Goal: Task Accomplishment & Management: Manage account settings

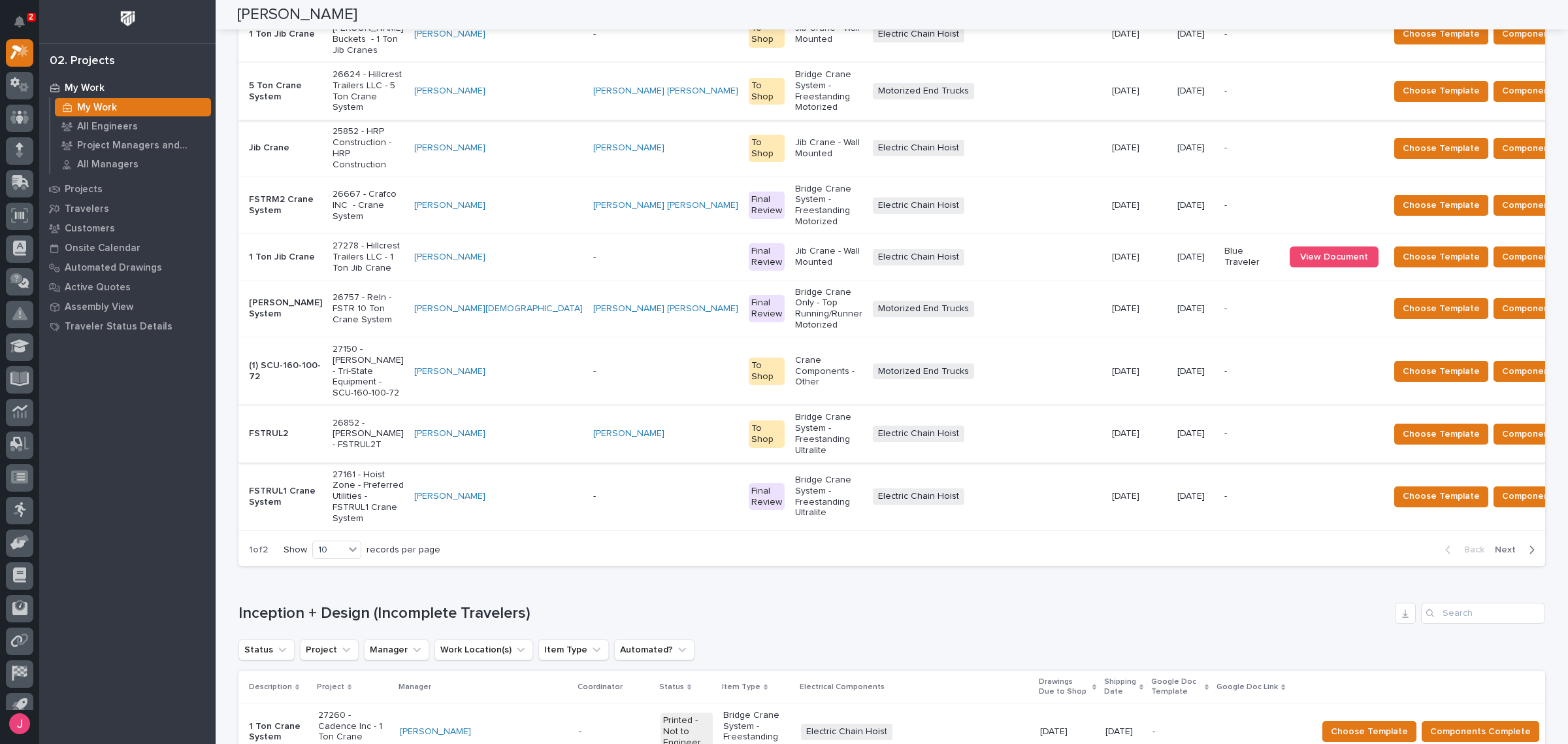
scroll to position [245, 0]
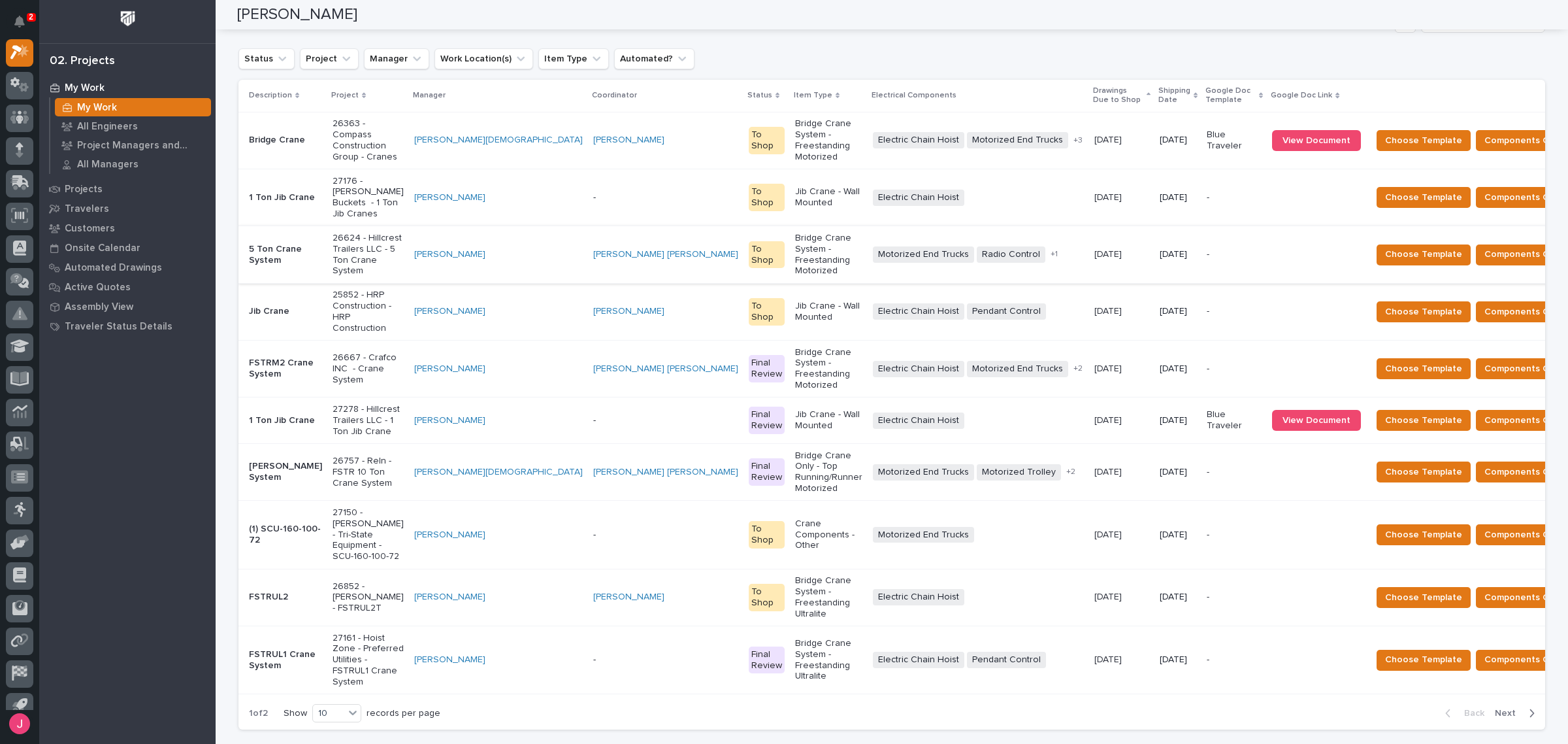
drag, startPoint x: 937, startPoint y: 331, endPoint x: 935, endPoint y: 317, distance: 14.1
click at [935, 412] on div "Electric Chain Hoist + 0" at bounding box center [979, 419] width 211 height 16
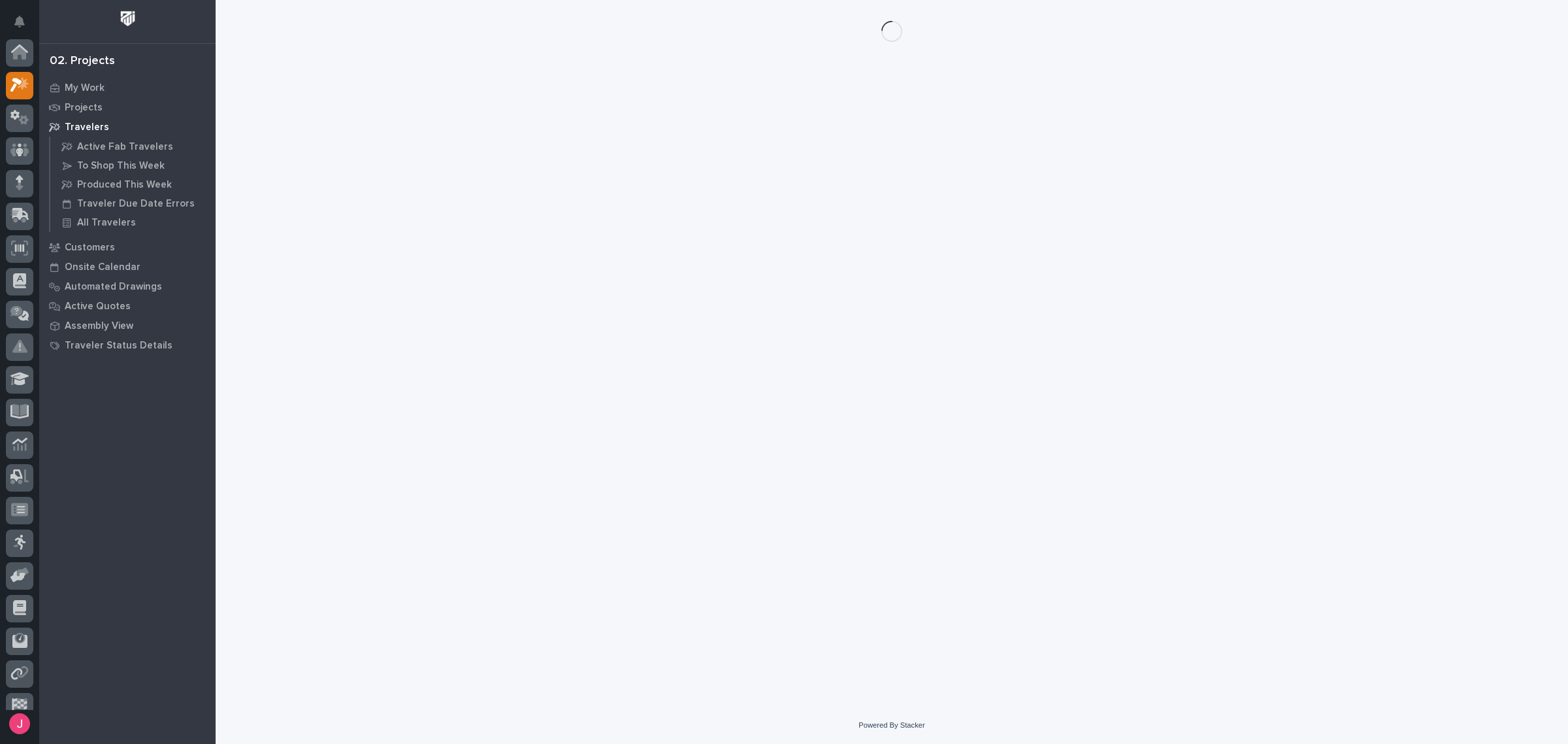
scroll to position [34, 0]
click at [933, 317] on div "Loading... Saving… Loading... Saving…" at bounding box center [892, 337] width 1323 height 674
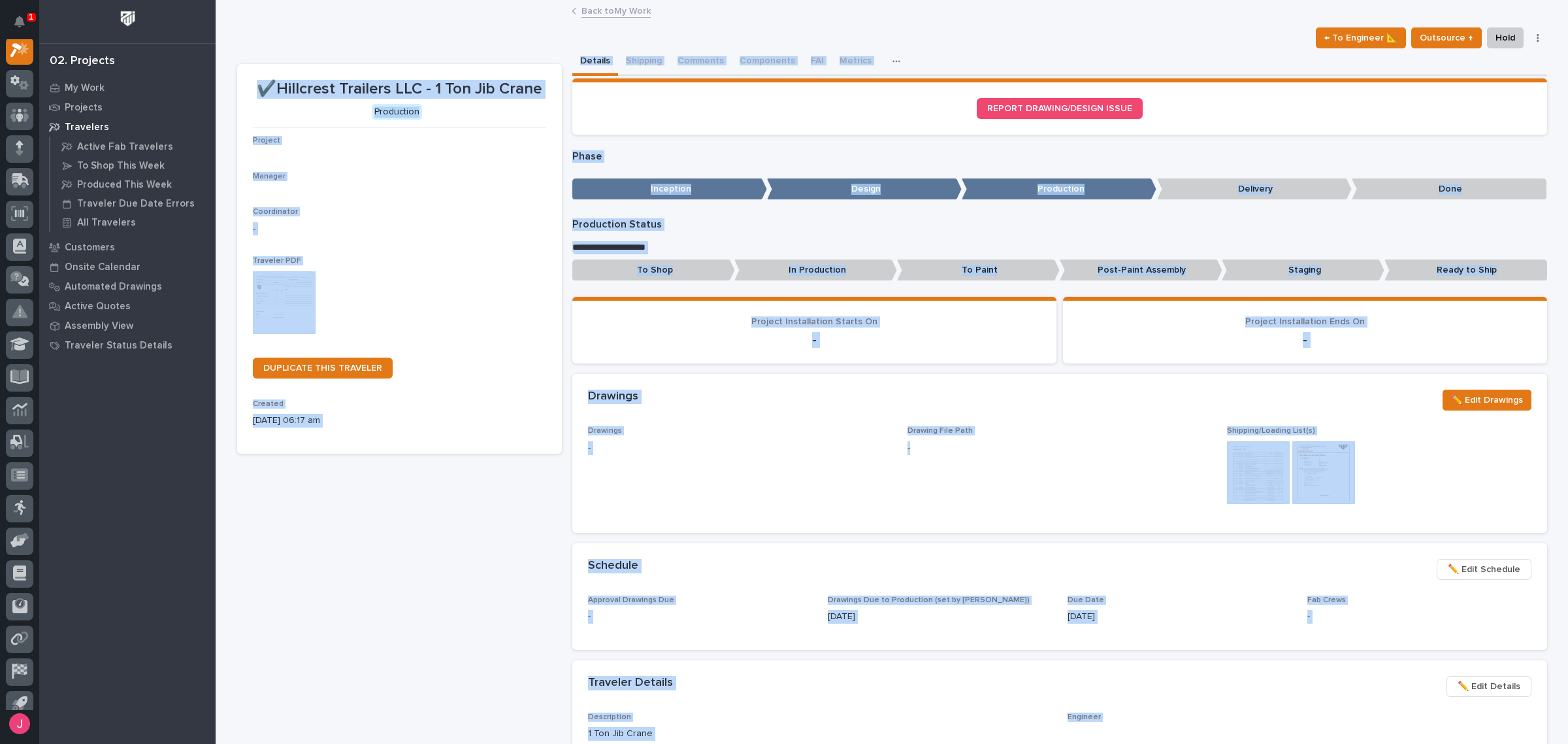
scroll to position [32, 0]
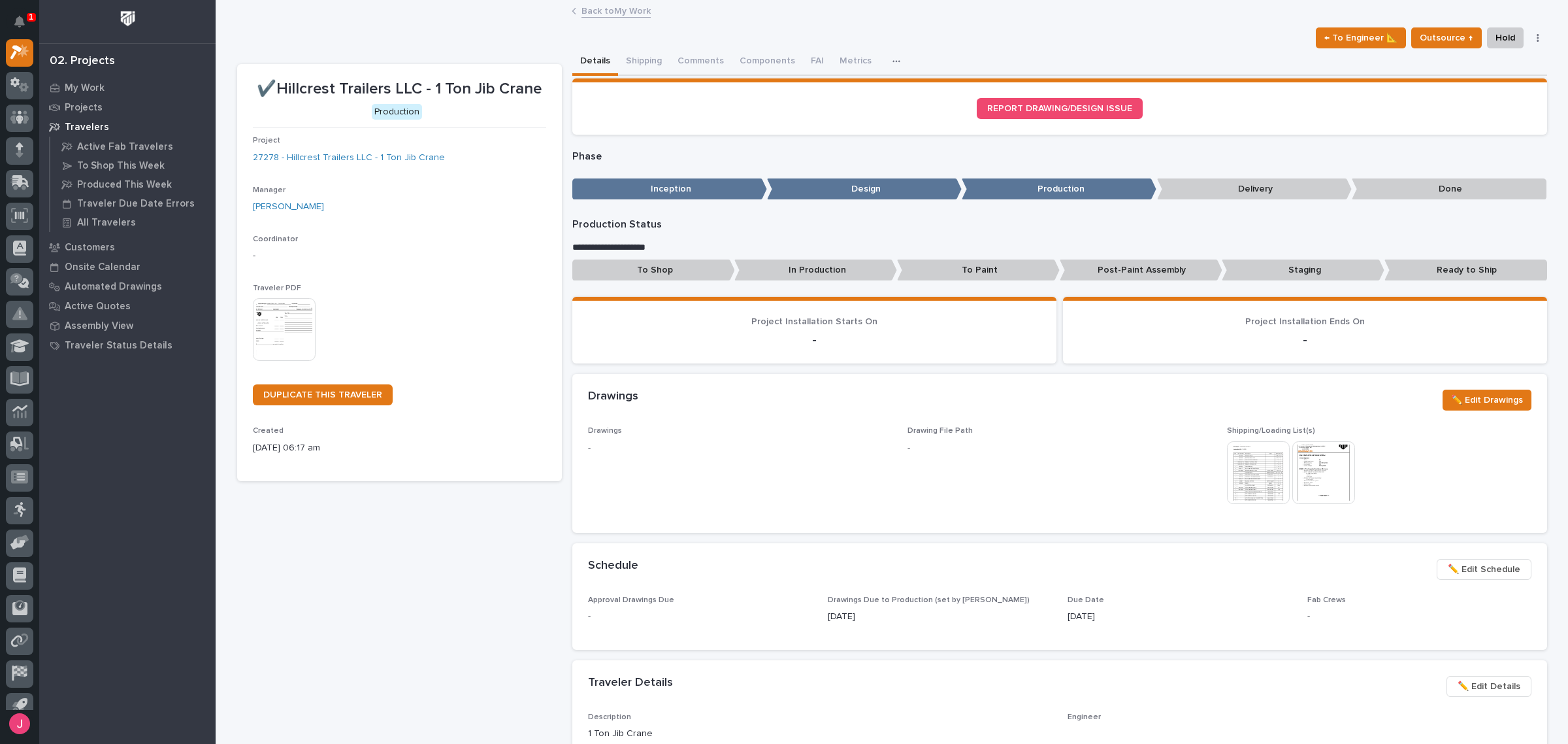
click at [998, 41] on div "← To Engineer 📐 Outsource ↑ Hold Cancel Change Traveler Type Regenerate PDF Gen…" at bounding box center [892, 38] width 1310 height 21
click at [635, 57] on button "Shipping" at bounding box center [644, 62] width 51 height 28
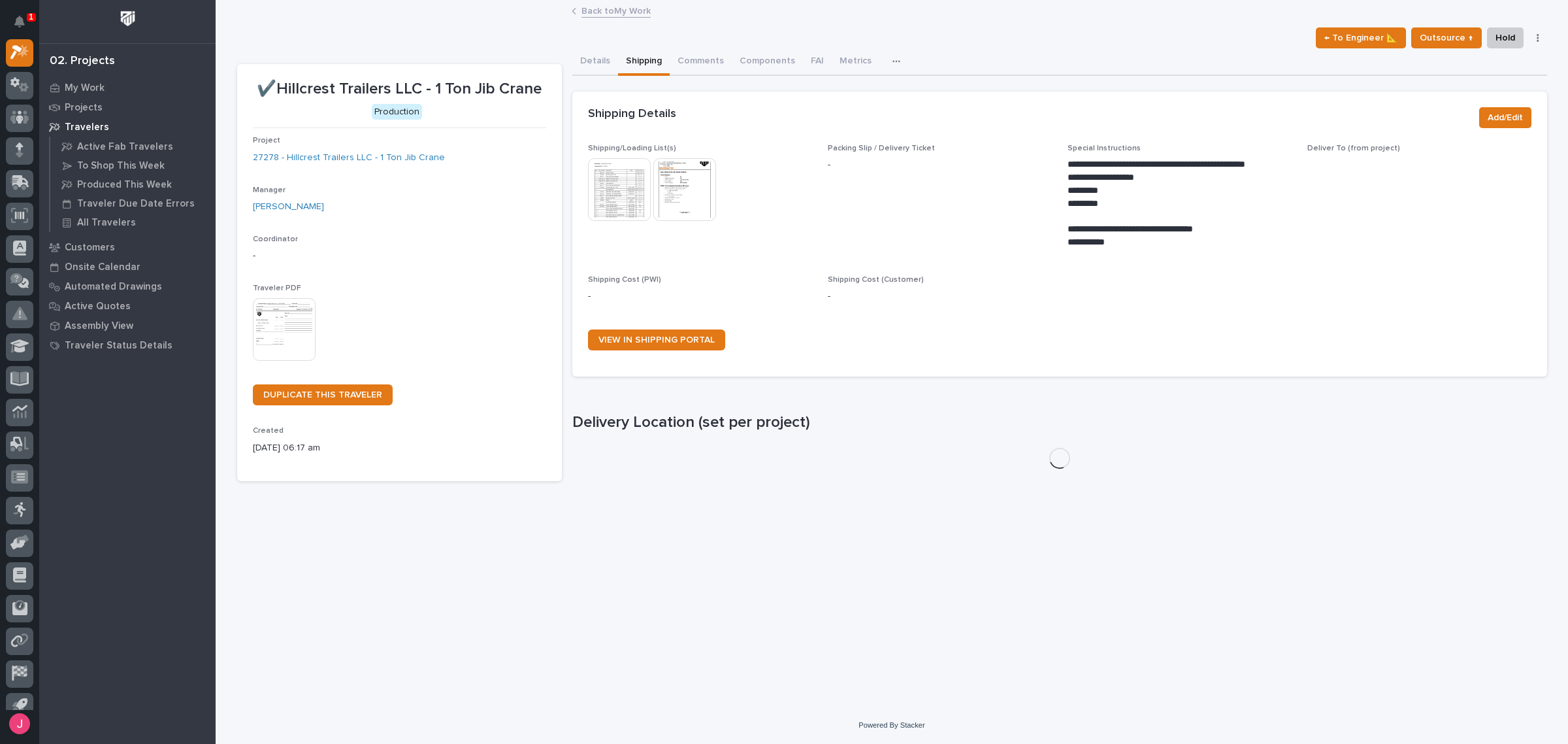
click at [631, 183] on img at bounding box center [620, 190] width 63 height 63
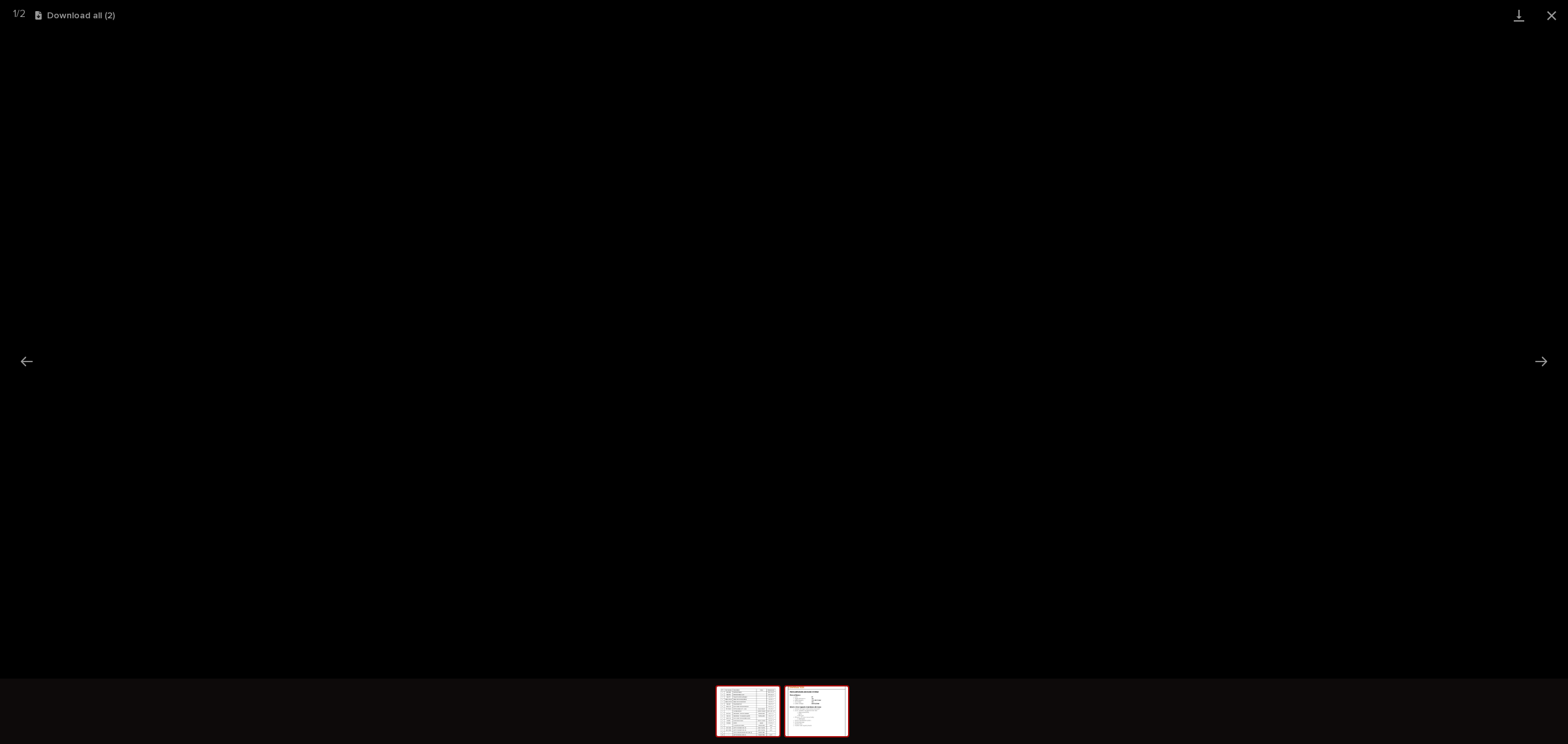
click at [824, 694] on img at bounding box center [817, 711] width 63 height 49
click at [756, 717] on img at bounding box center [748, 711] width 63 height 49
click at [1559, 11] on button "Close gallery" at bounding box center [1552, 15] width 32 height 30
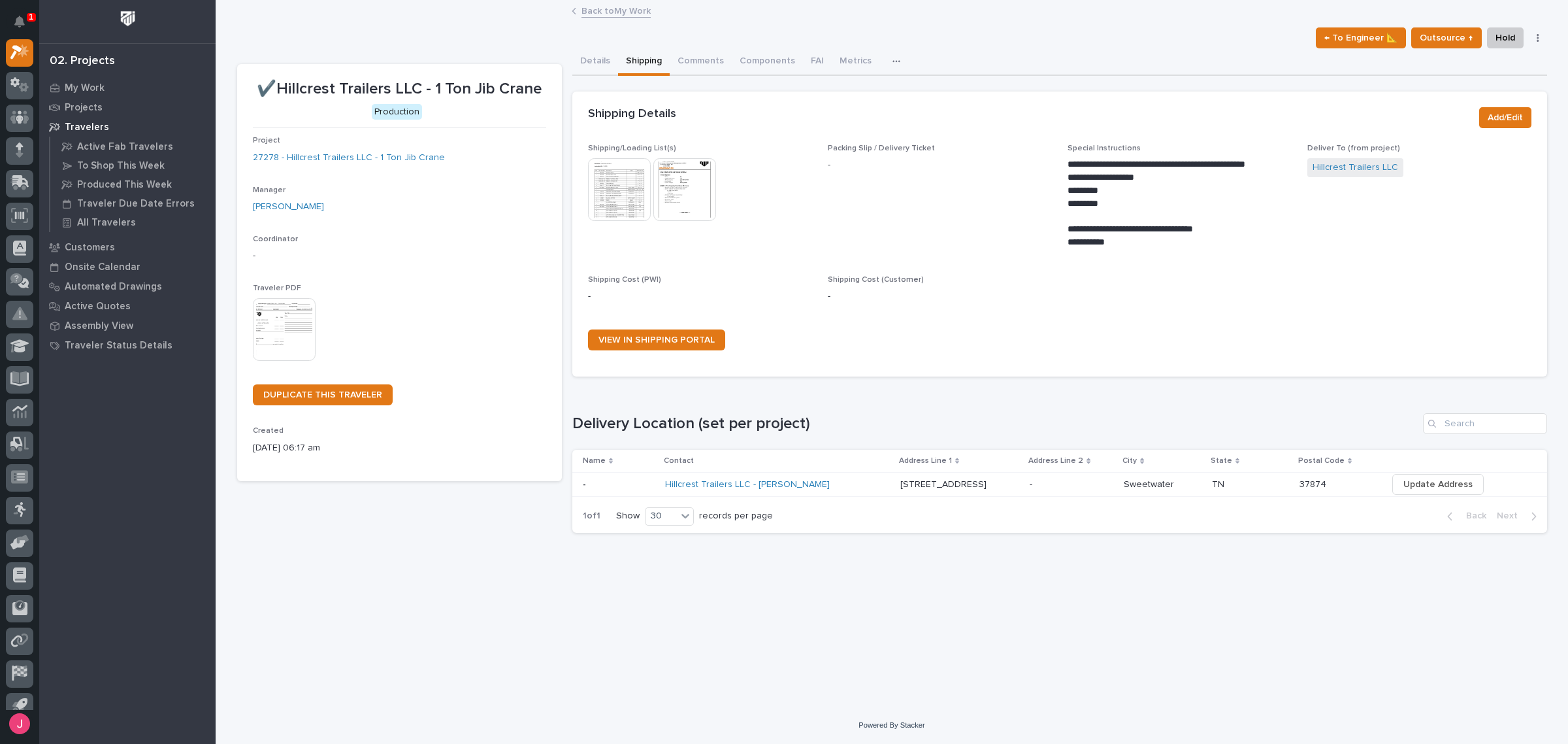
click at [623, 183] on img at bounding box center [620, 190] width 63 height 63
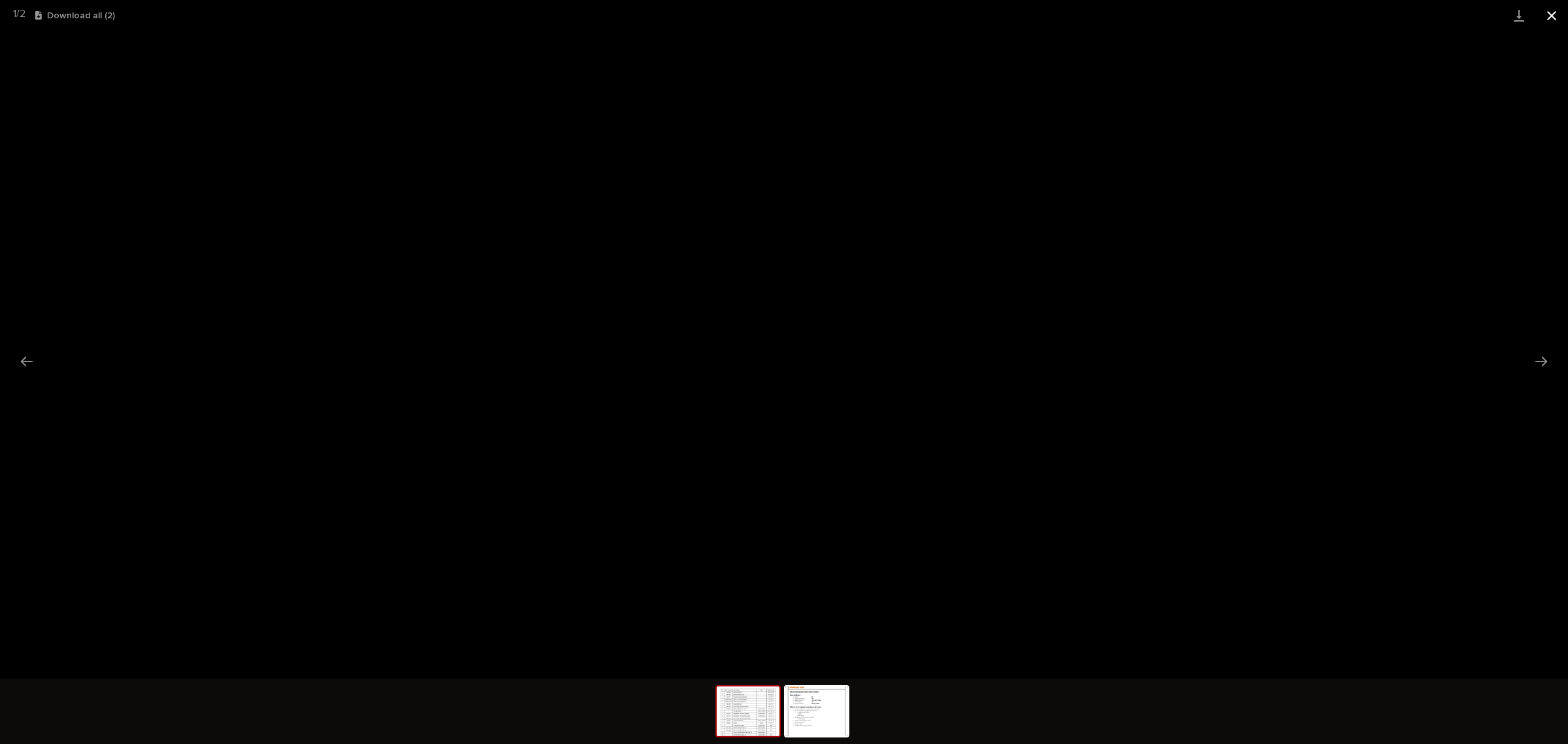
click at [1547, 18] on button "Close gallery" at bounding box center [1552, 15] width 32 height 30
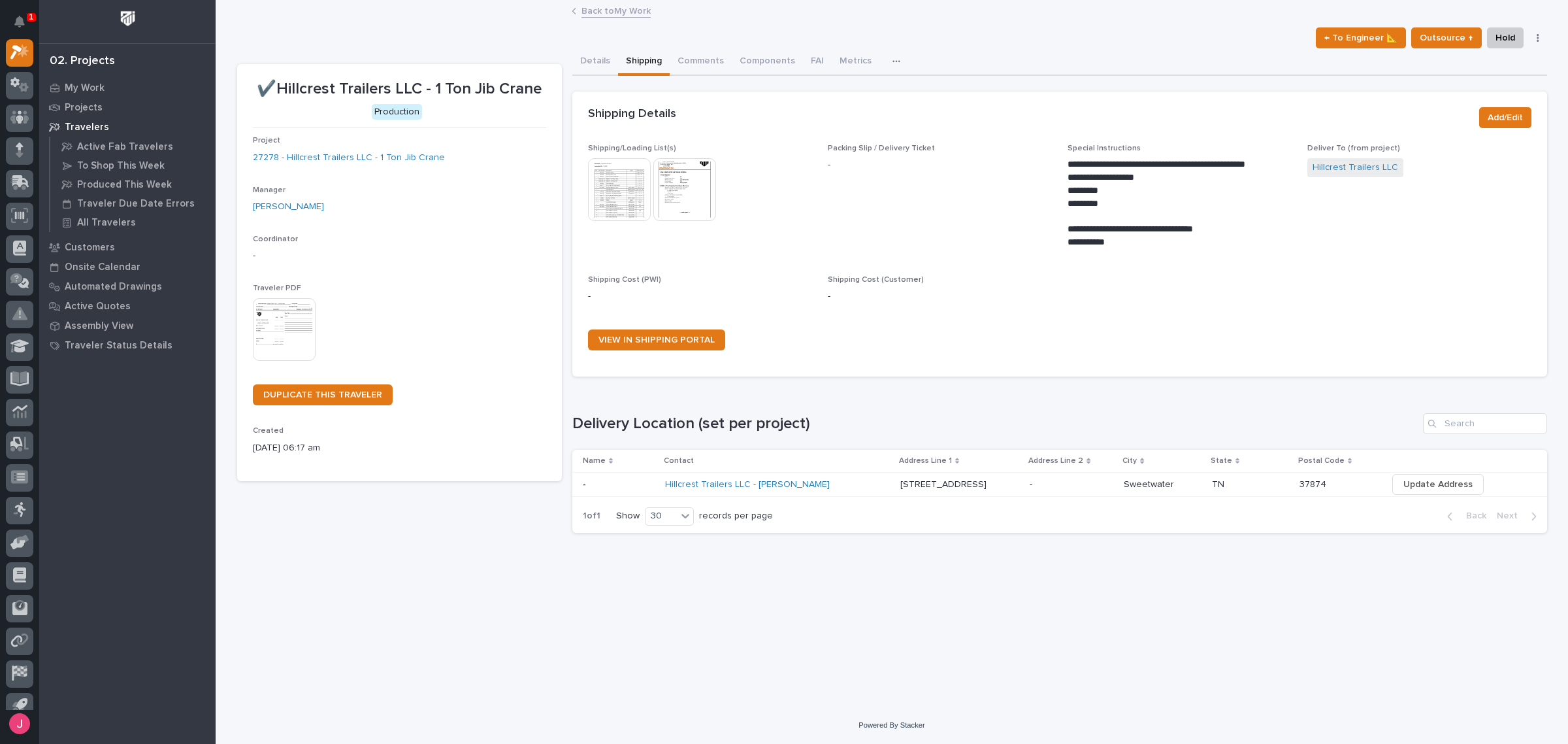
click at [592, 706] on div "**********" at bounding box center [891, 353] width 1353 height 705
click at [592, 704] on div "**********" at bounding box center [891, 353] width 1353 height 705
click at [93, 89] on p "My Work" at bounding box center [84, 88] width 40 height 11
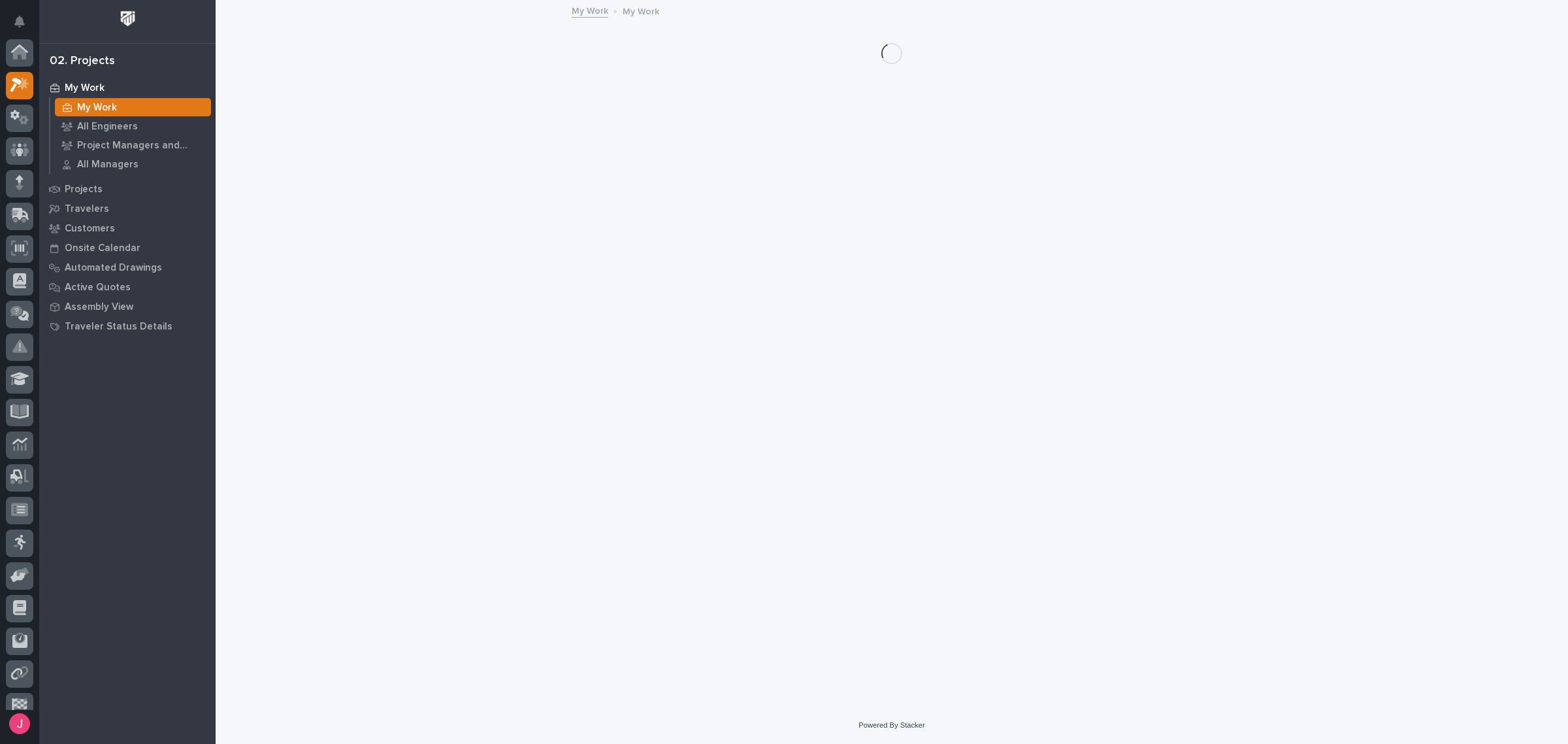
scroll to position [32, 0]
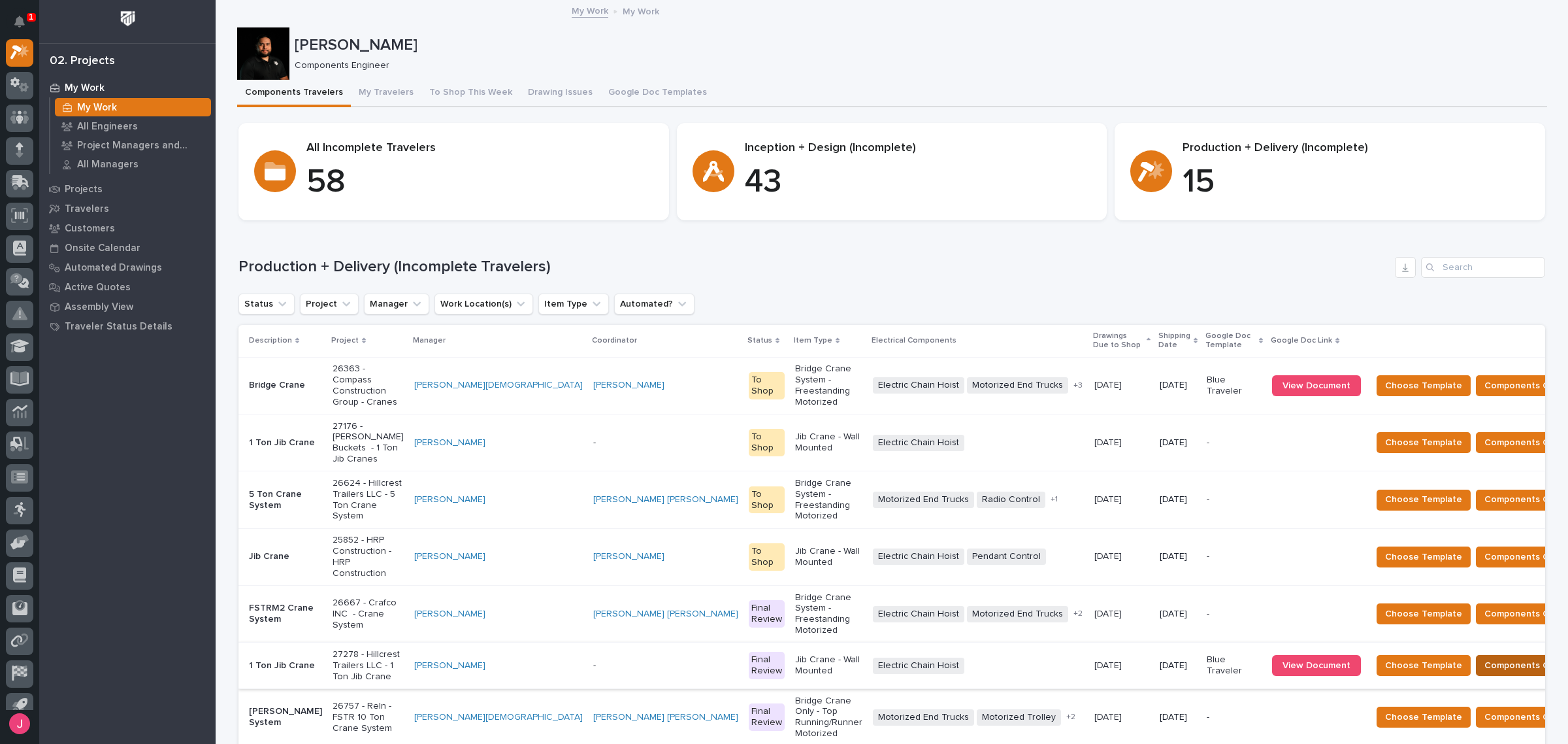
click at [1484, 658] on span "Components Complete" at bounding box center [1535, 665] width 101 height 16
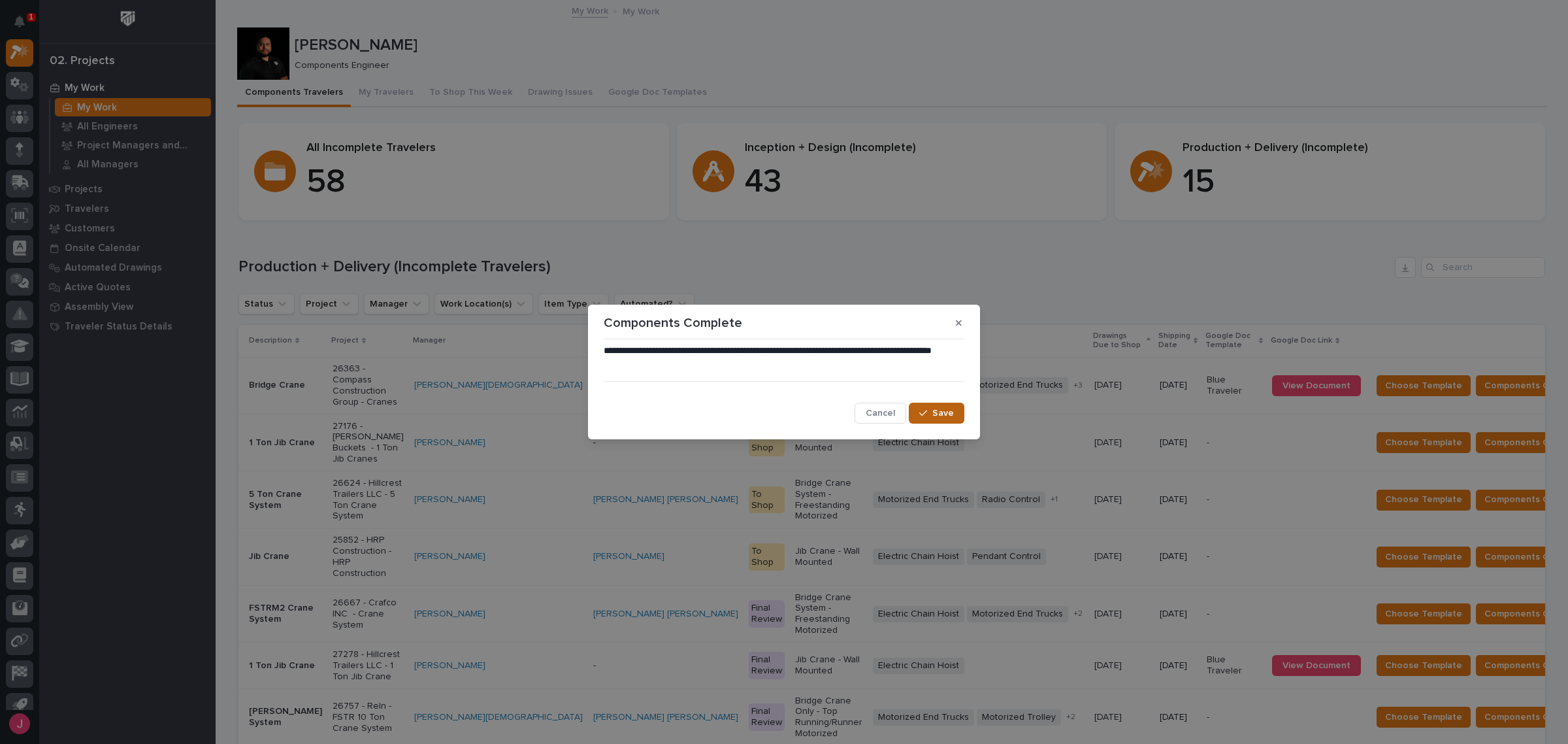
click at [926, 412] on icon "button" at bounding box center [924, 413] width 8 height 6
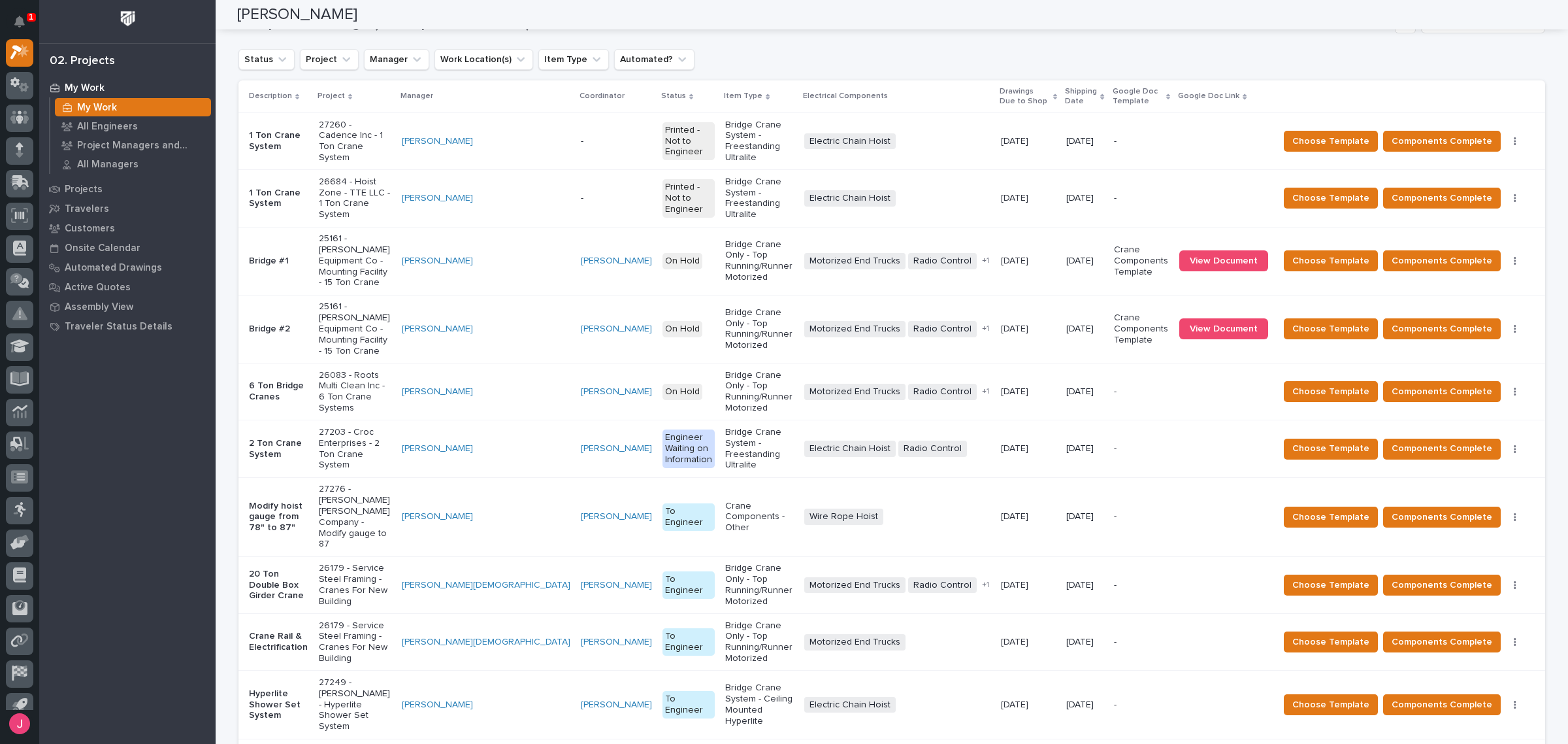
scroll to position [1442, 0]
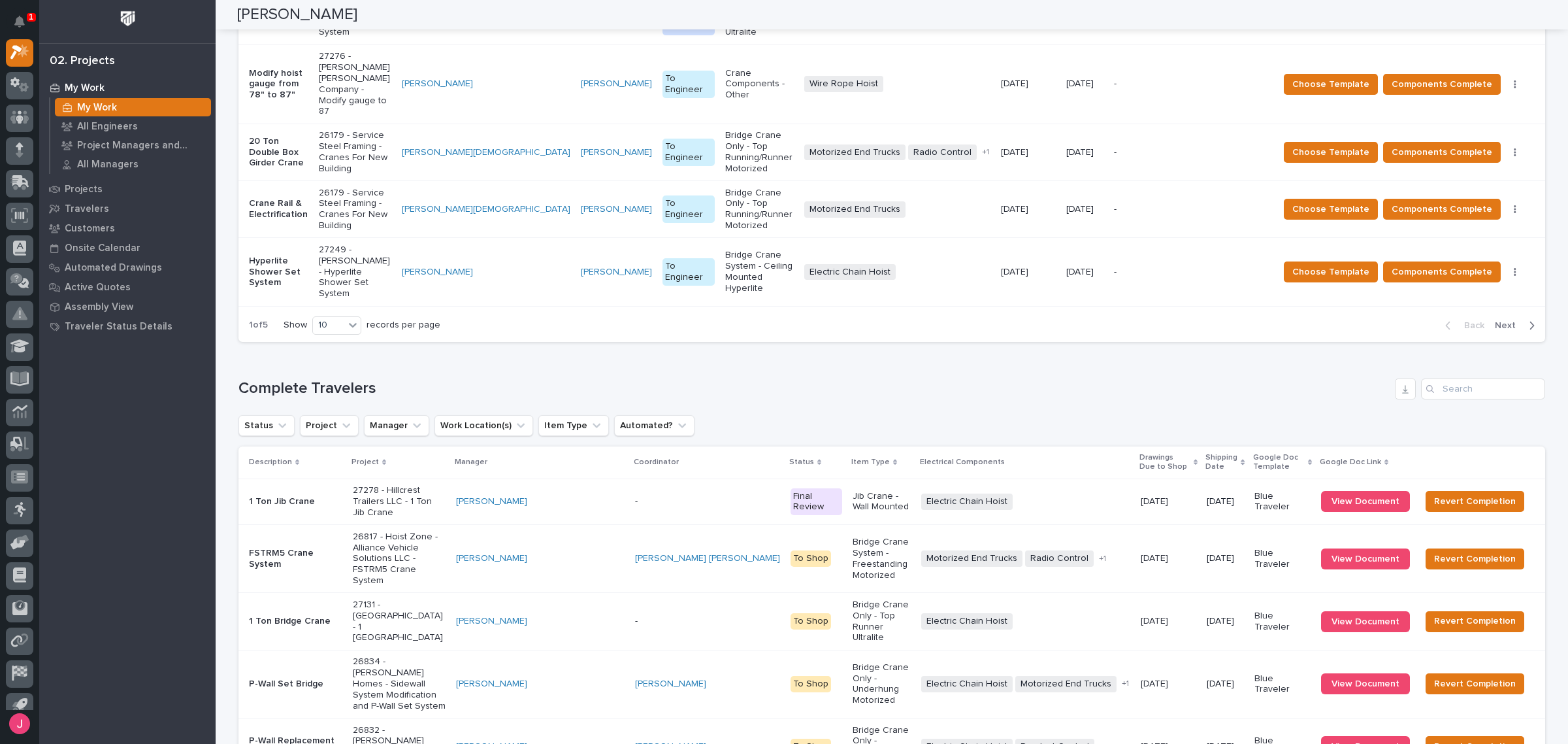
drag, startPoint x: 337, startPoint y: 626, endPoint x: 337, endPoint y: 643, distance: 17.0
click at [337, 643] on div "20" at bounding box center [332, 638] width 47 height 16
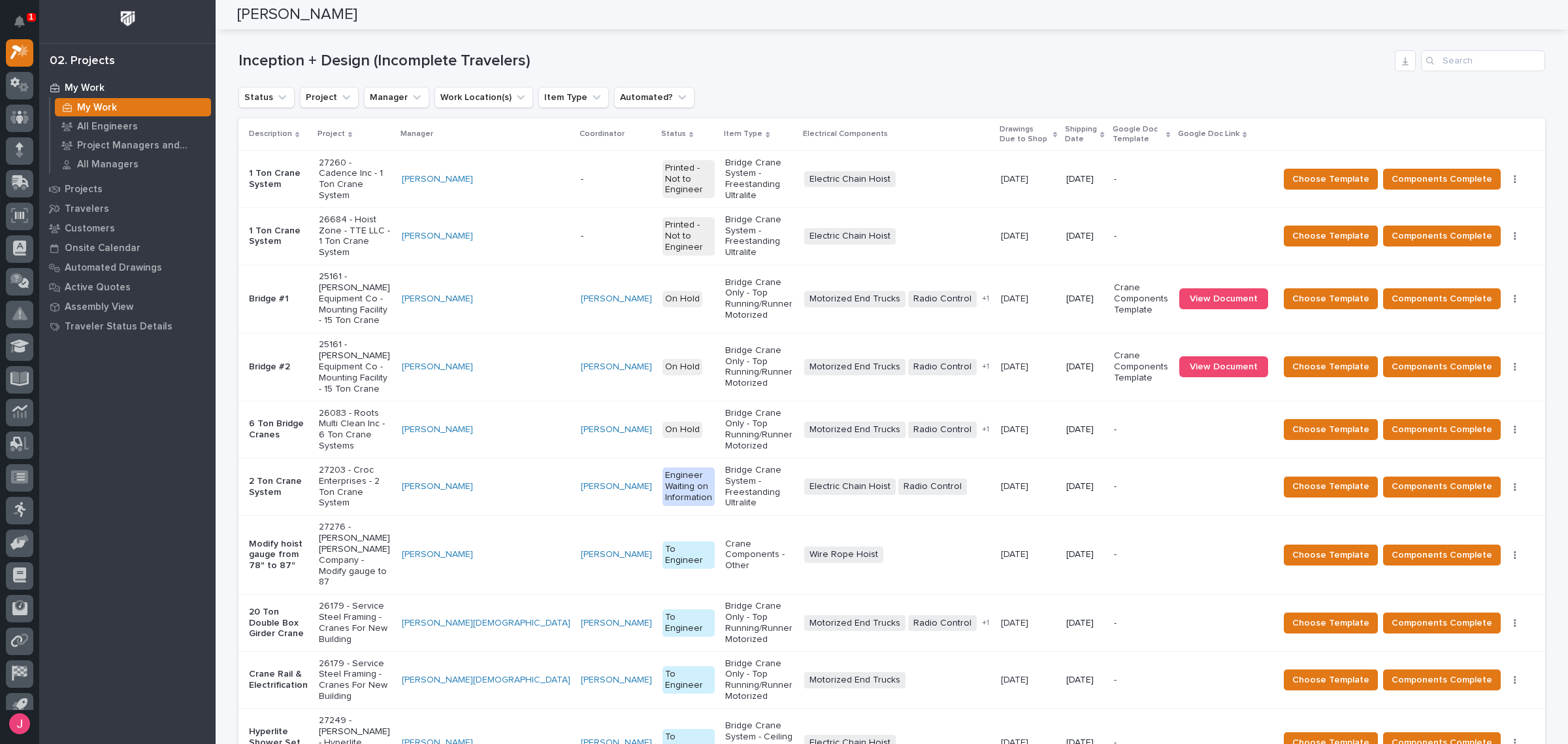
scroll to position [924, 0]
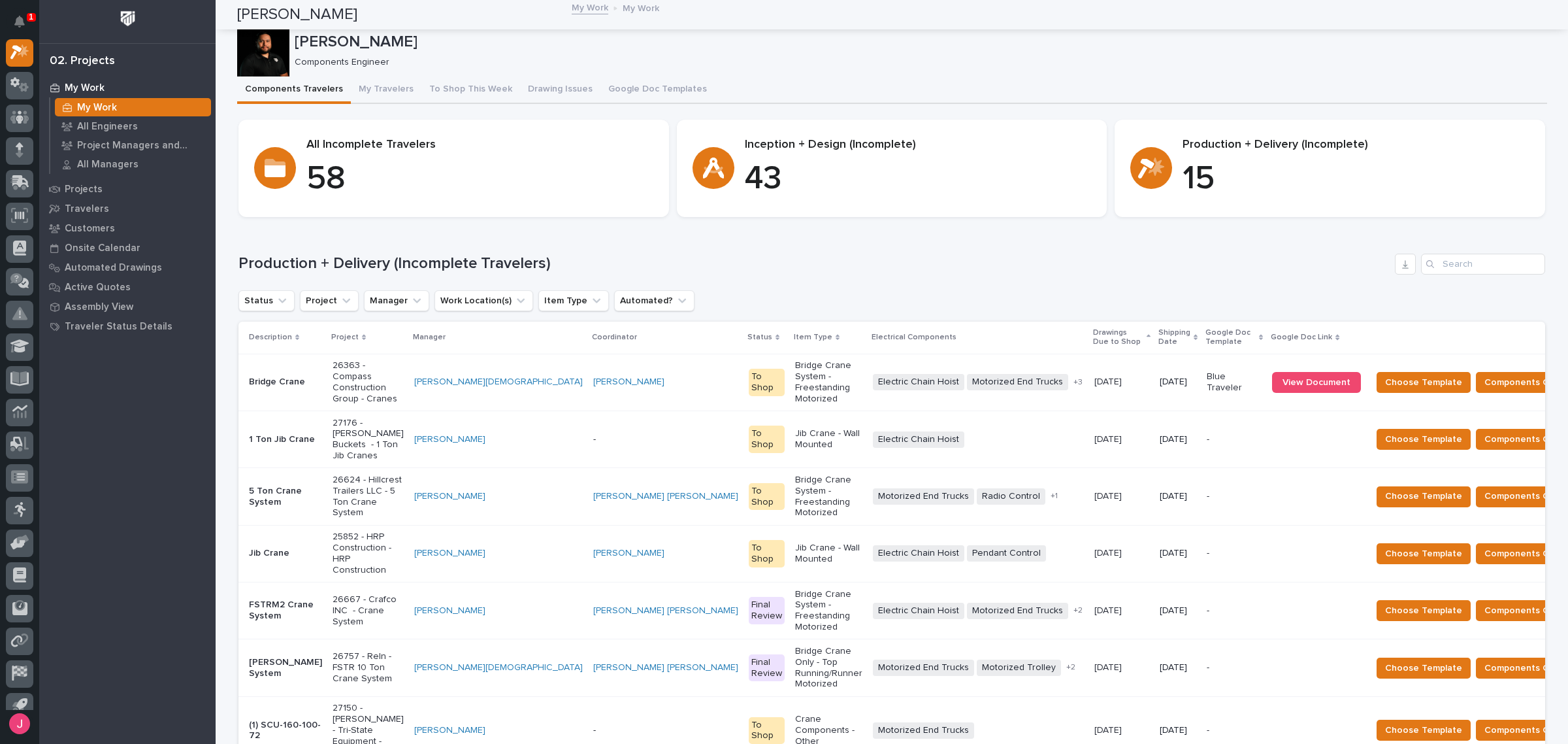
scroll to position [0, 0]
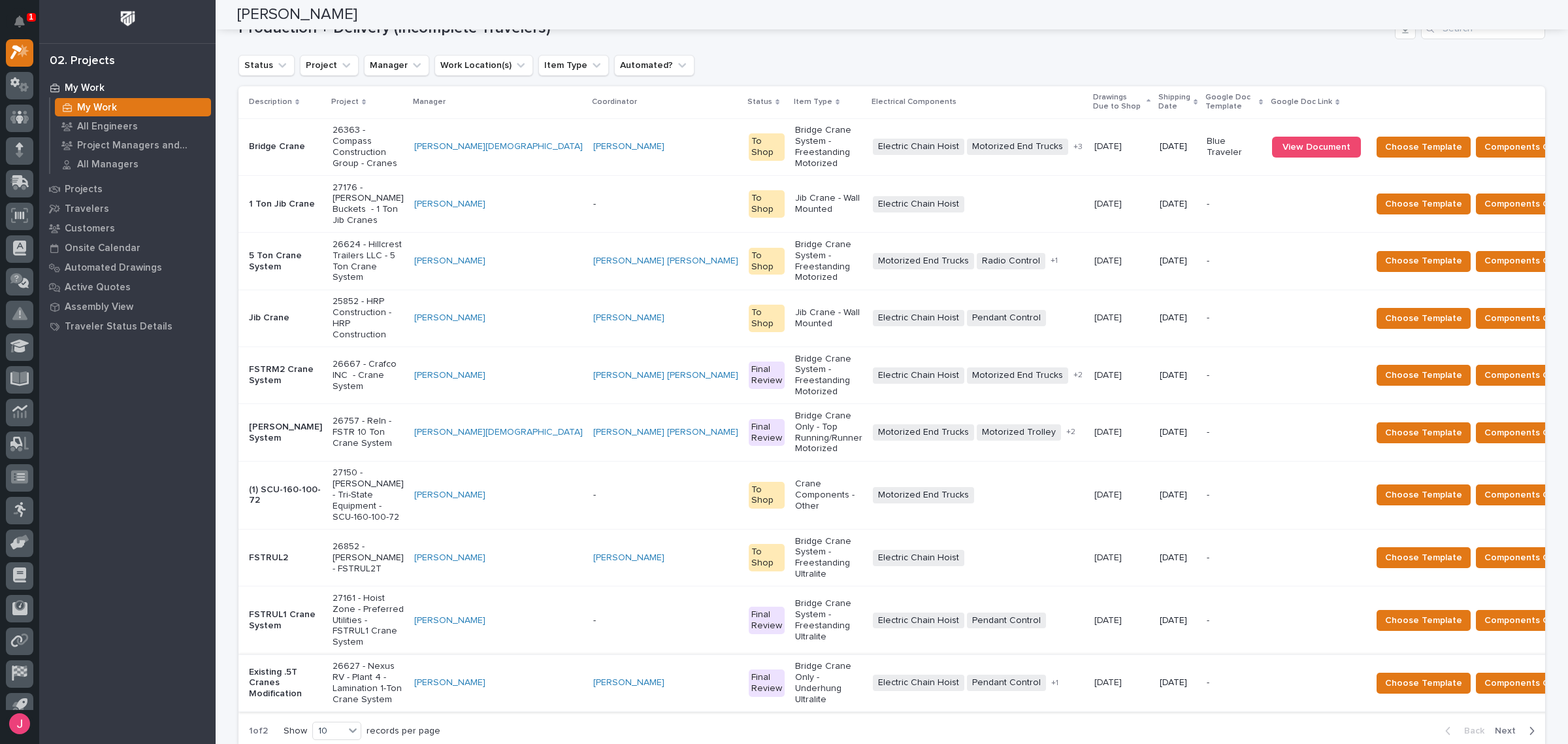
scroll to position [245, 0]
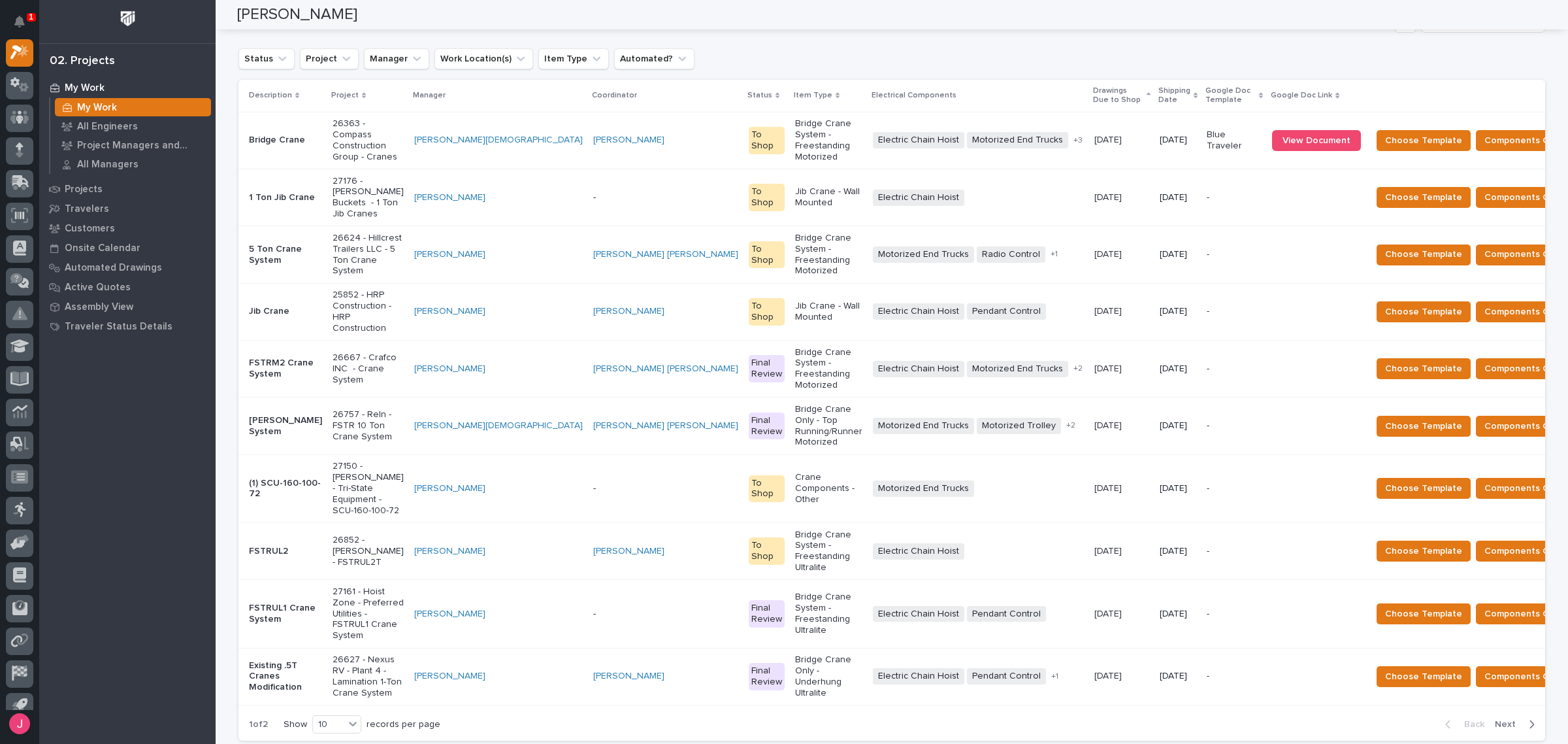
click at [351, 708] on div "1 of 2 Show 10 records per page" at bounding box center [345, 724] width 213 height 32
drag, startPoint x: 351, startPoint y: 557, endPoint x: 353, endPoint y: 572, distance: 15.1
click at [351, 716] on div at bounding box center [353, 723] width 16 height 16
click at [343, 603] on div "20" at bounding box center [332, 599] width 47 height 16
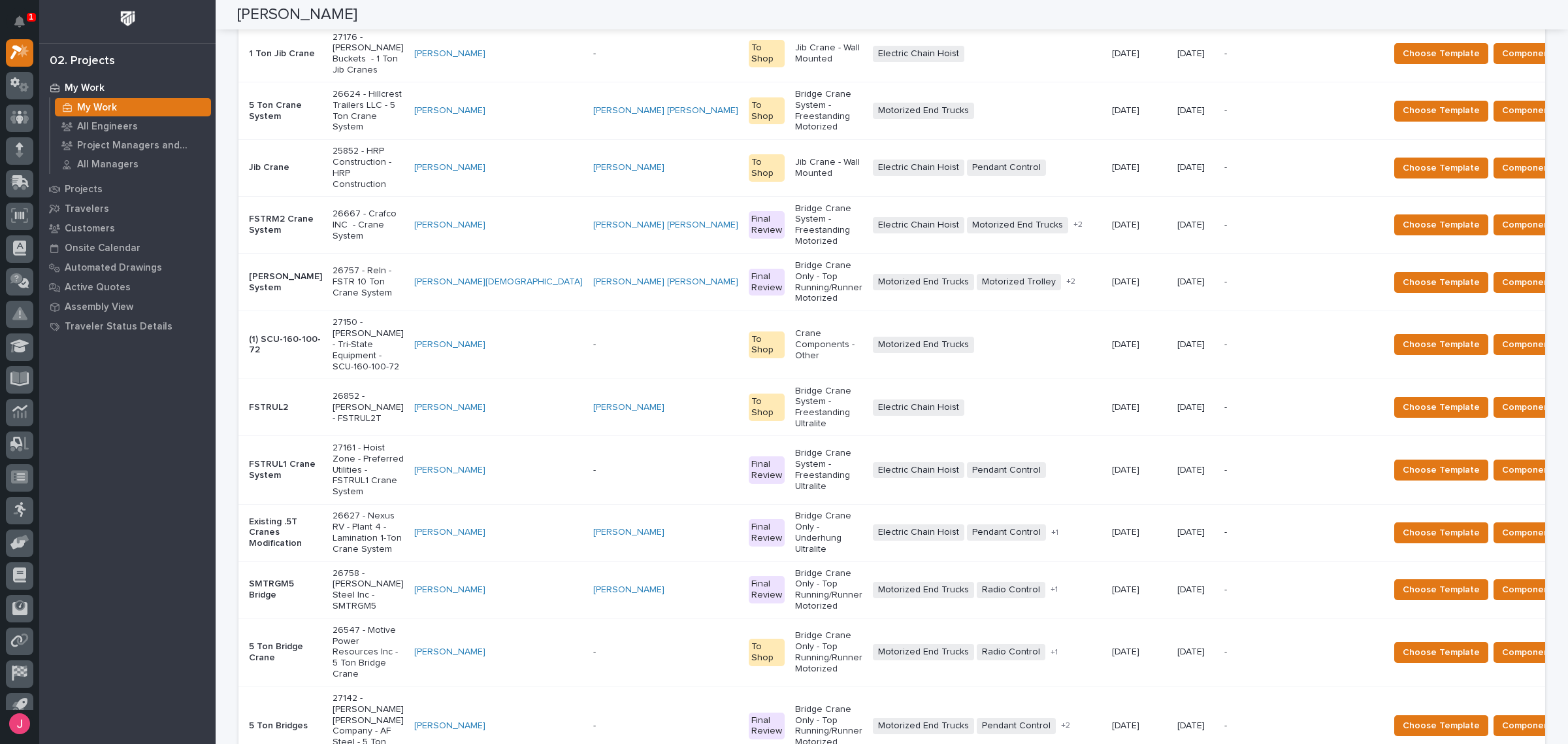
scroll to position [163, 0]
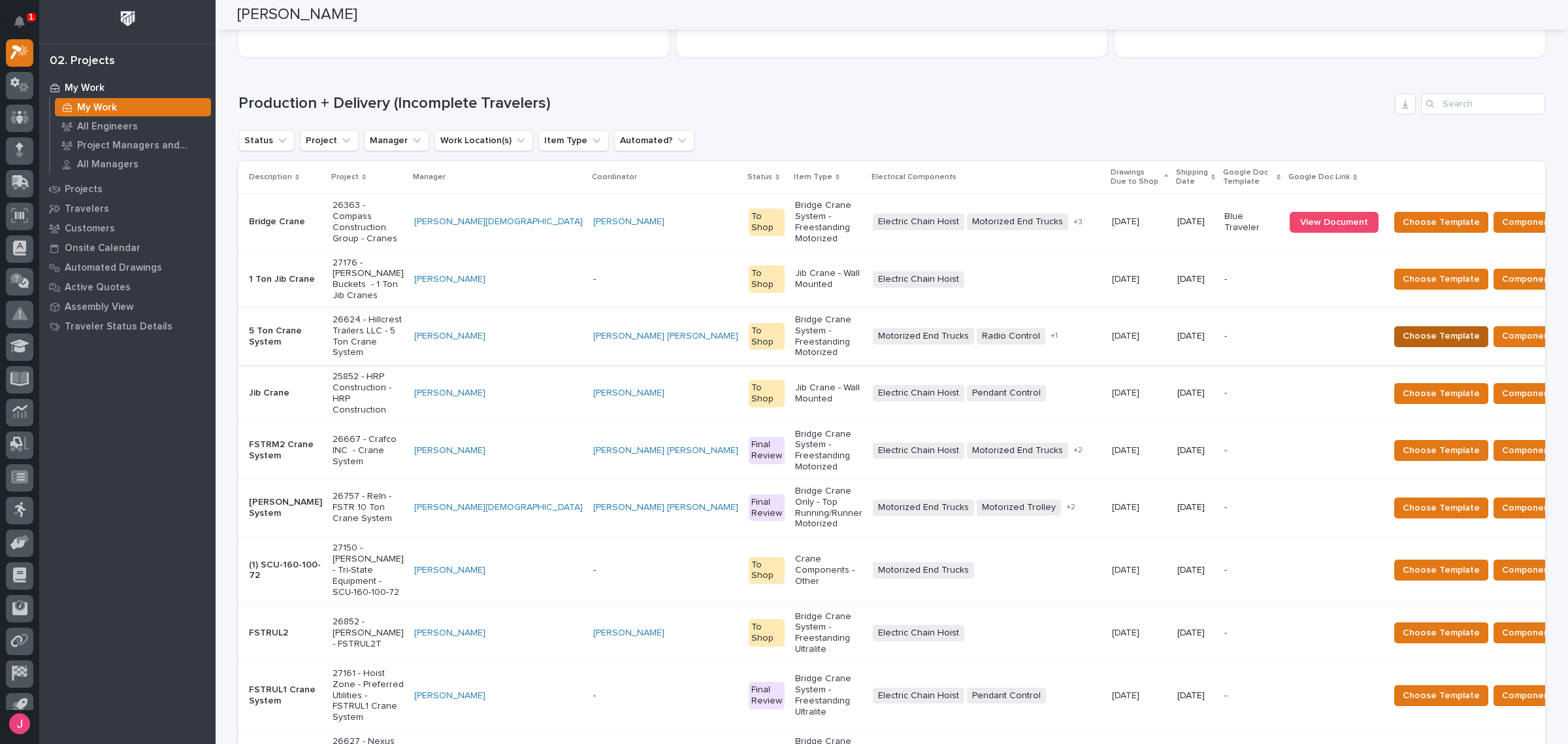
click at [1403, 328] on span "Choose Template" at bounding box center [1441, 336] width 77 height 16
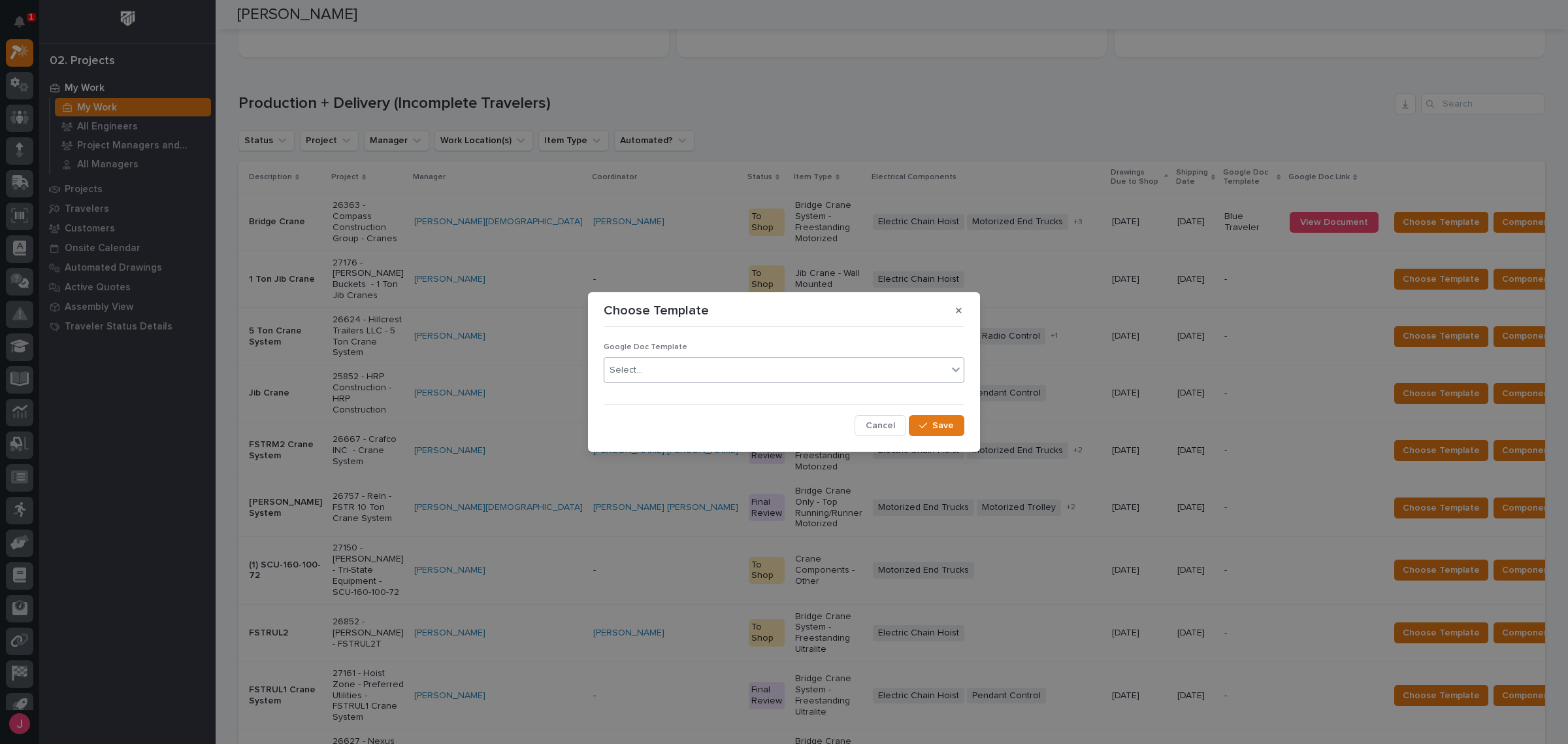
click at [616, 361] on div "Select..." at bounding box center [775, 370] width 343 height 22
click at [618, 392] on div "Blue Traveler" at bounding box center [784, 396] width 360 height 23
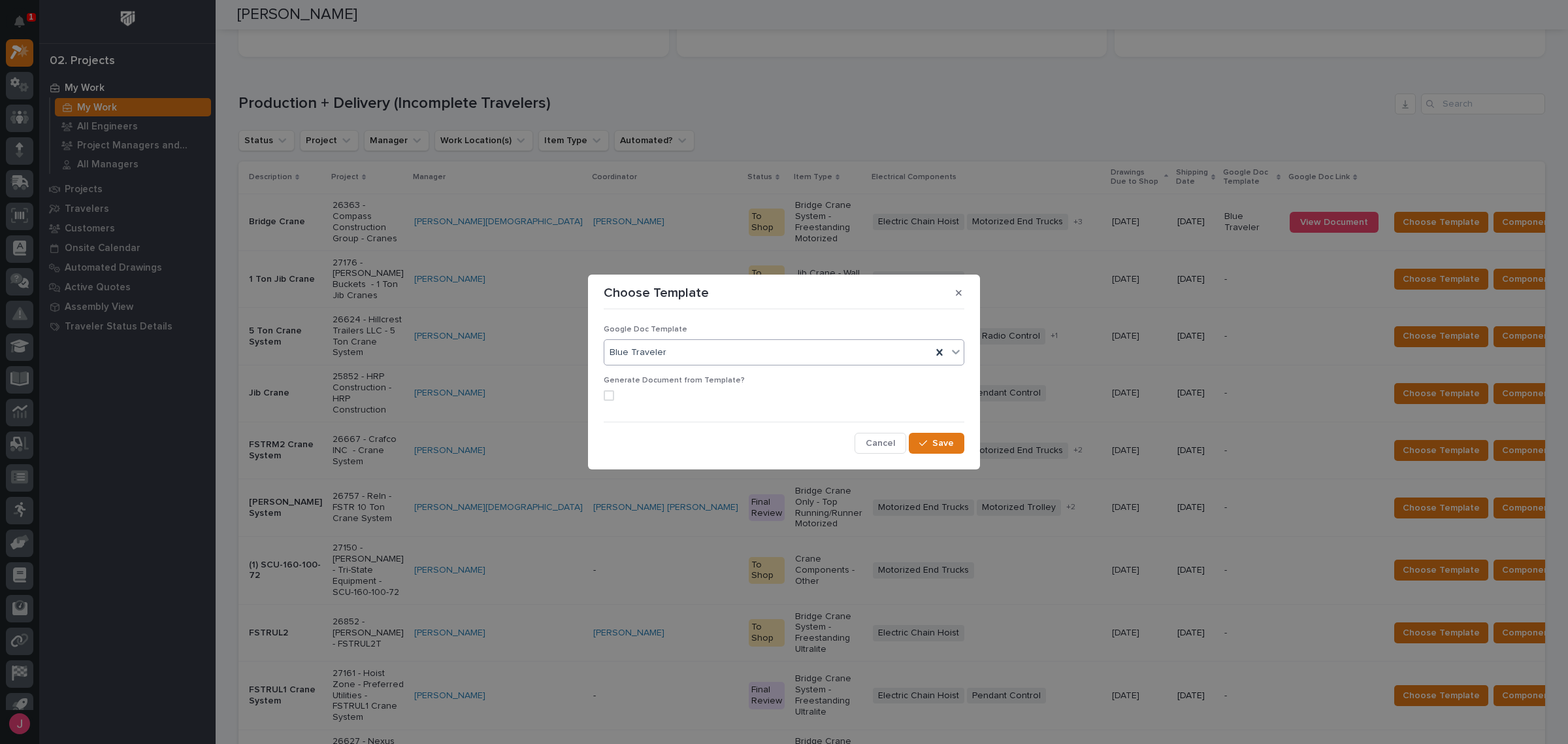
click at [615, 397] on label at bounding box center [784, 395] width 361 height 10
click at [939, 446] on span "Save" at bounding box center [943, 443] width 22 height 11
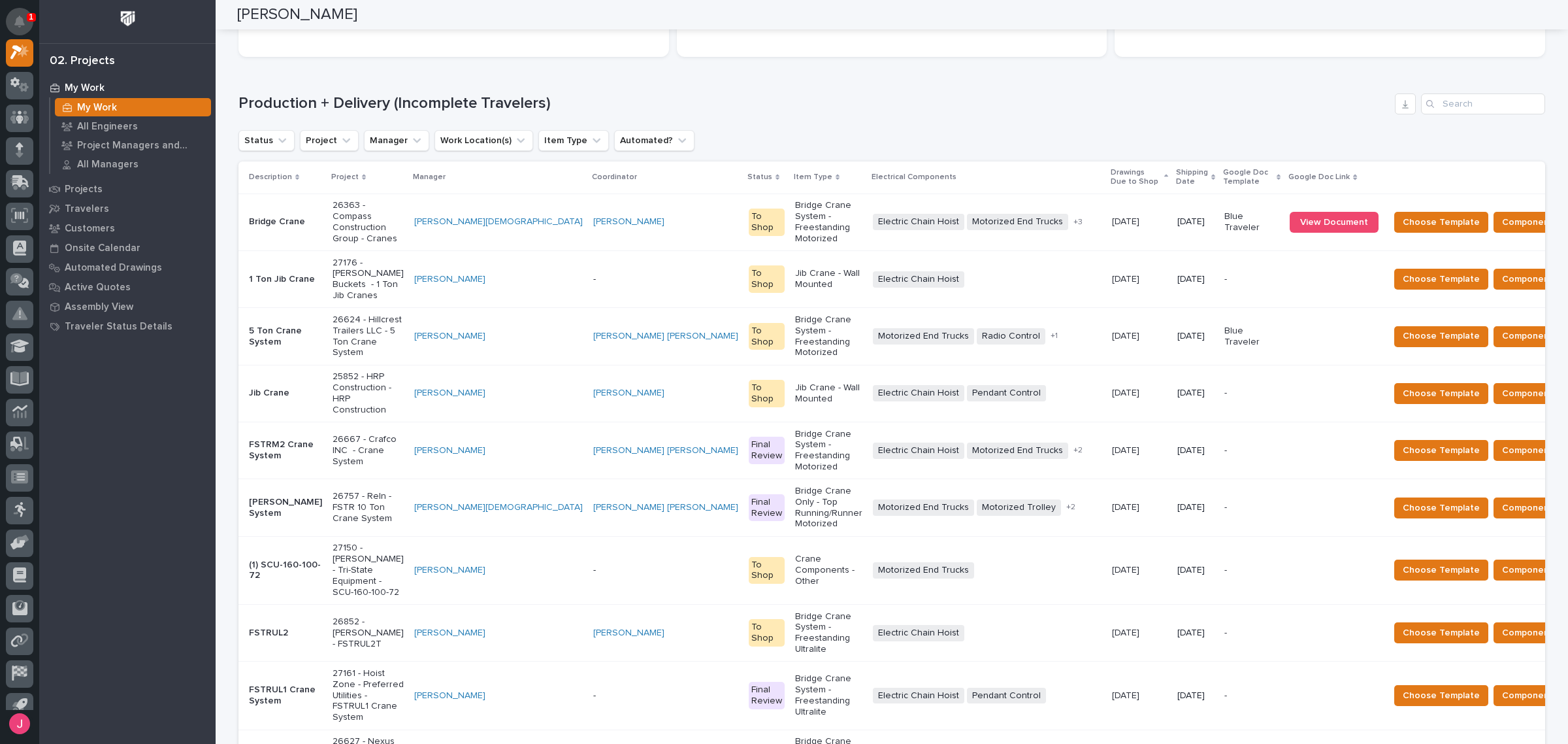
click at [20, 14] on button "Notifications" at bounding box center [19, 21] width 28 height 28
click at [661, 100] on h1 "Production + Delivery (Incomplete Travelers)" at bounding box center [813, 103] width 1151 height 19
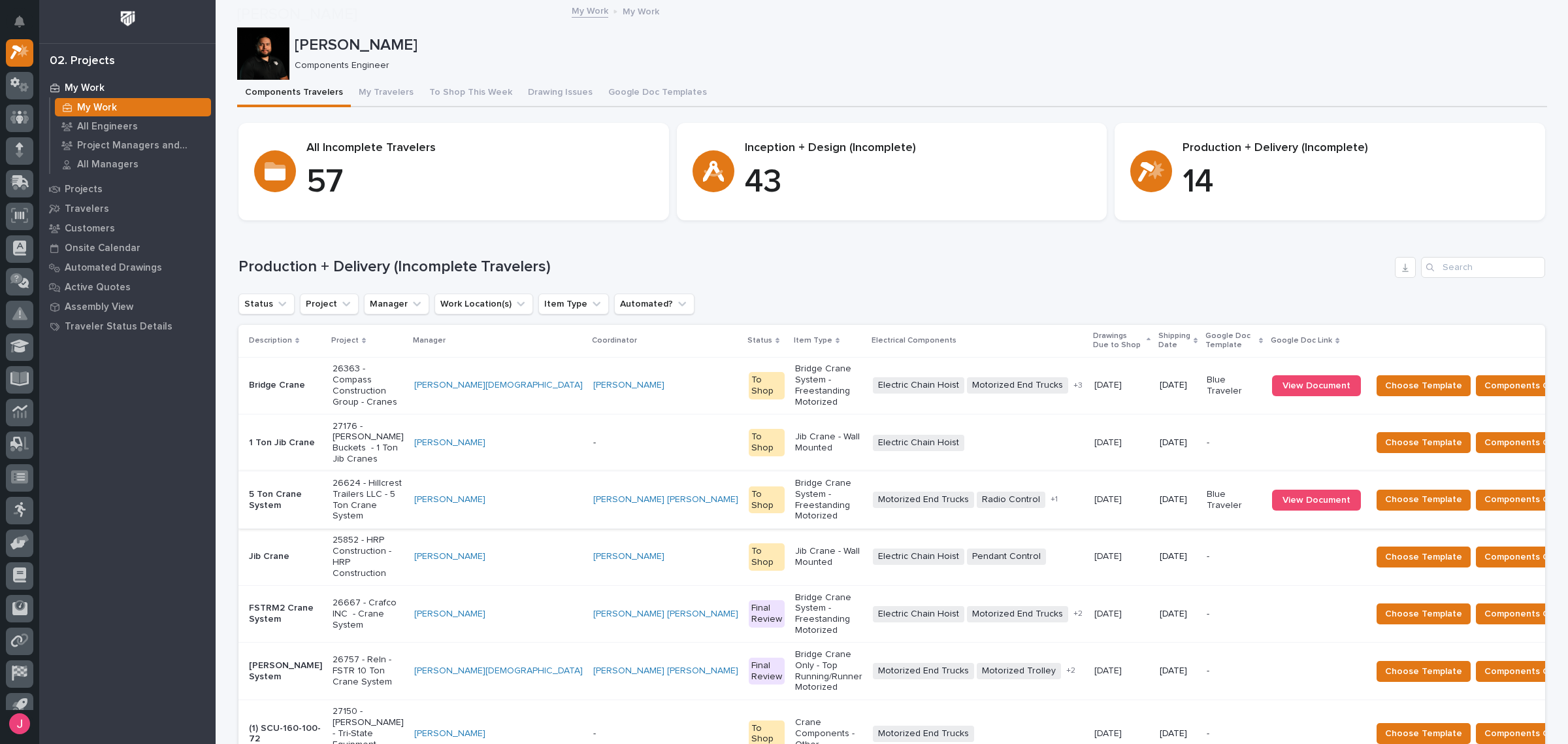
scroll to position [245, 0]
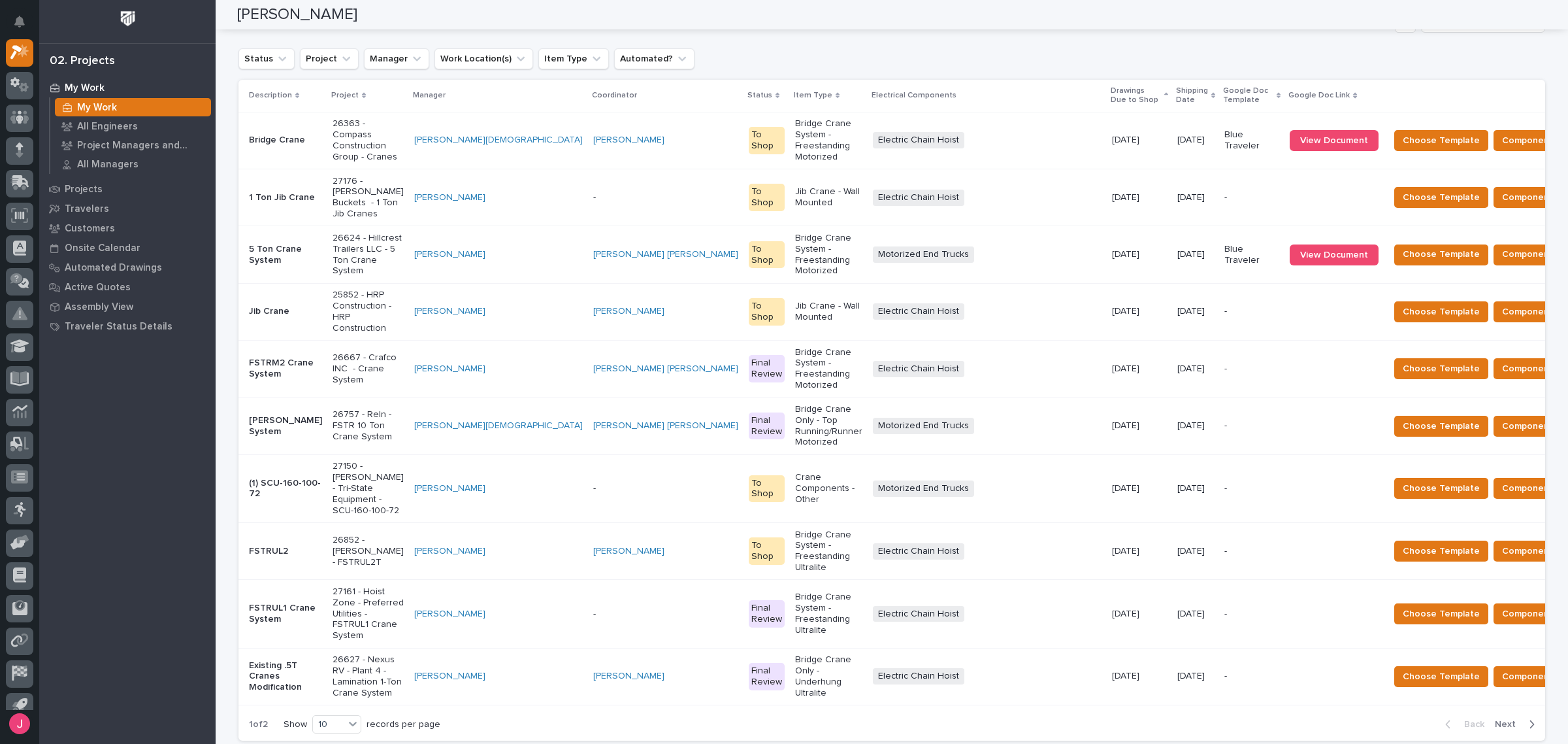
click at [1300, 251] on span "View Document" at bounding box center [1335, 255] width 68 height 9
